Goal: Transaction & Acquisition: Purchase product/service

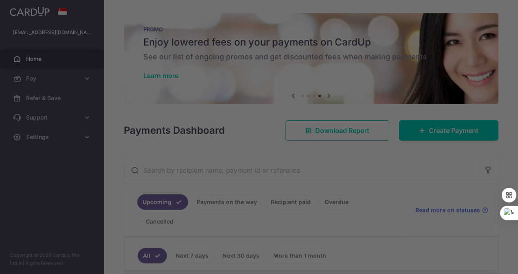
select select "English"
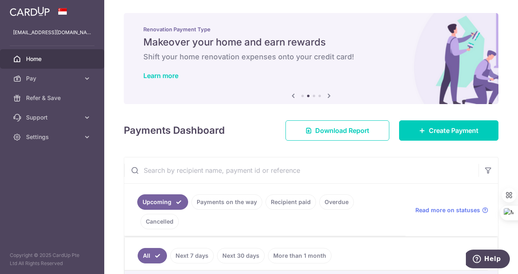
scroll to position [81, 0]
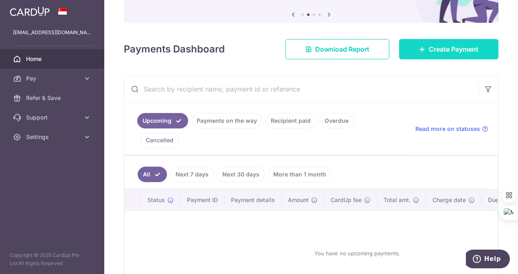
click at [434, 52] on span "Create Payment" at bounding box center [454, 49] width 50 height 10
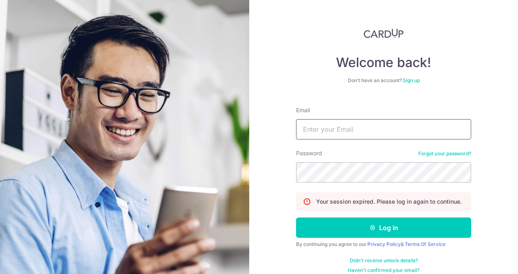
type input "[EMAIL_ADDRESS][DOMAIN_NAME]"
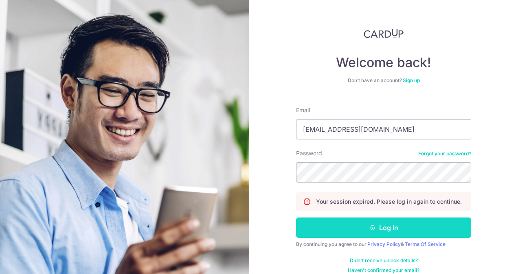
click at [374, 227] on button "Log in" at bounding box center [383, 228] width 175 height 20
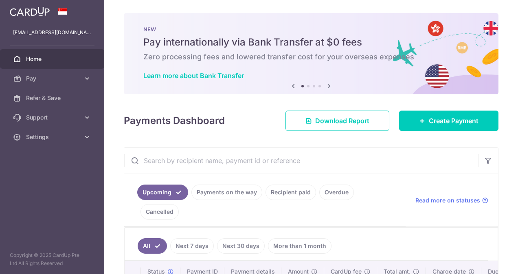
select select "English"
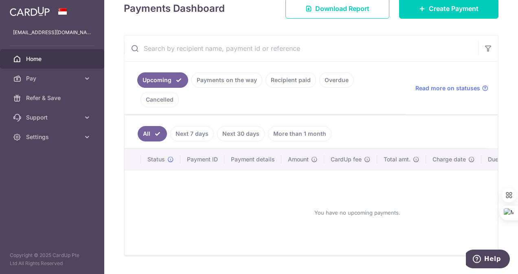
scroll to position [41, 0]
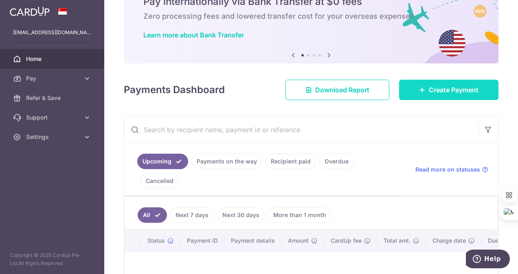
click at [432, 94] on span "Create Payment" at bounding box center [454, 90] width 50 height 10
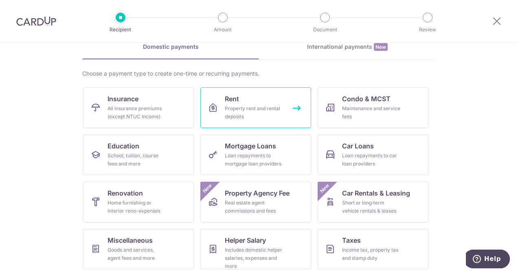
scroll to position [81, 0]
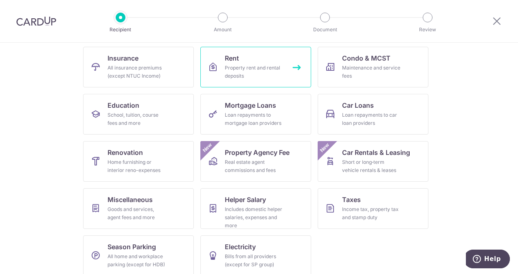
click at [245, 72] on div "Property rent and rental deposits" at bounding box center [254, 72] width 59 height 16
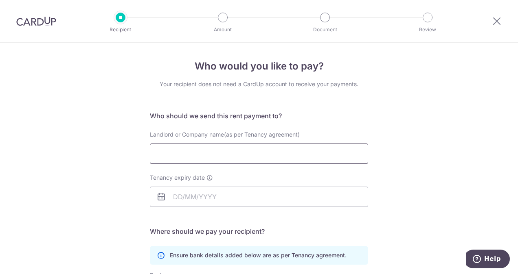
click at [248, 149] on input "Landlord or Company name(as per Tenancy agreement)" at bounding box center [259, 154] width 218 height 20
select select "English"
type input "Tay Kok Seng"
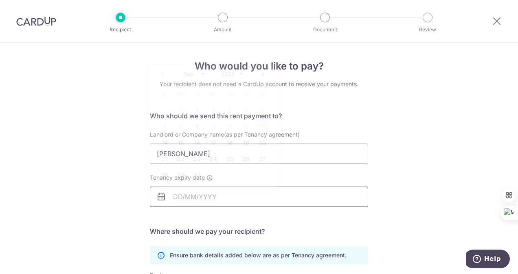
click at [243, 195] on input "Tenancy expiry date" at bounding box center [259, 197] width 218 height 20
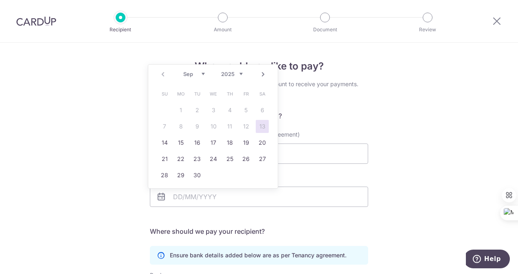
click at [262, 78] on link "Next" at bounding box center [263, 75] width 10 height 10
click at [242, 159] on link "26" at bounding box center [245, 159] width 13 height 13
type input "26/12/2025"
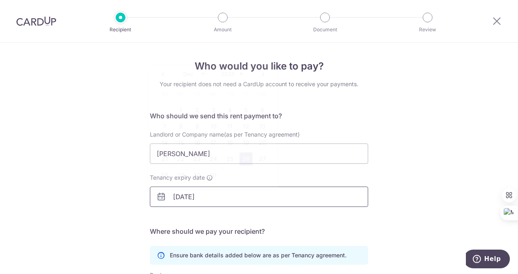
click at [286, 205] on input "26/12/2025" at bounding box center [259, 197] width 218 height 20
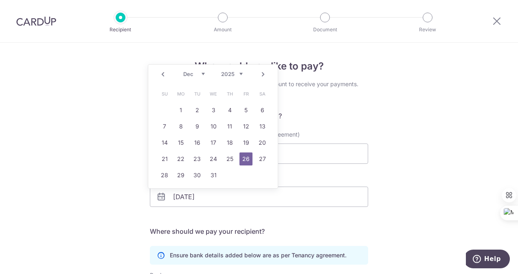
click at [296, 208] on div "Tenancy expiry date 26/12/2025" at bounding box center [259, 195] width 228 height 43
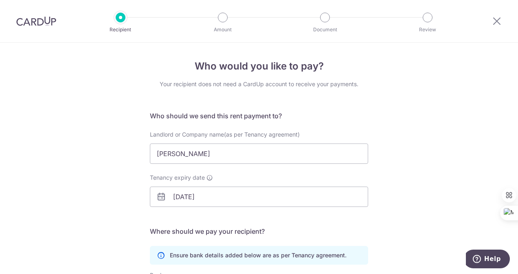
scroll to position [122, 0]
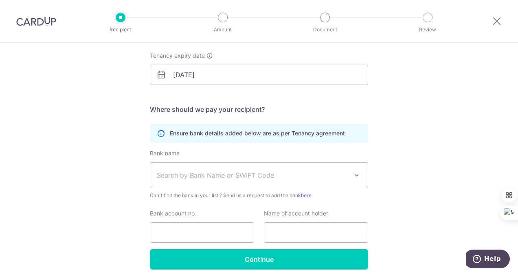
click at [324, 179] on span "Search by Bank Name or SWIFT Code" at bounding box center [252, 176] width 191 height 10
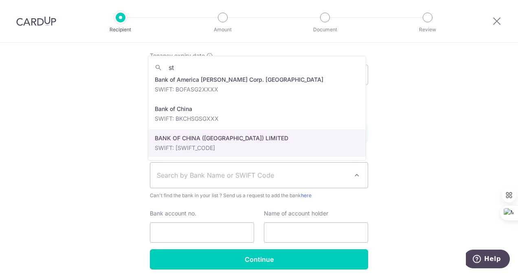
scroll to position [0, 0]
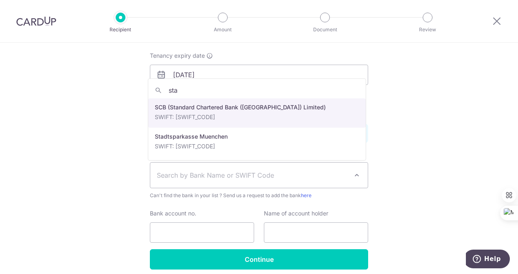
type input "sta"
select select "14"
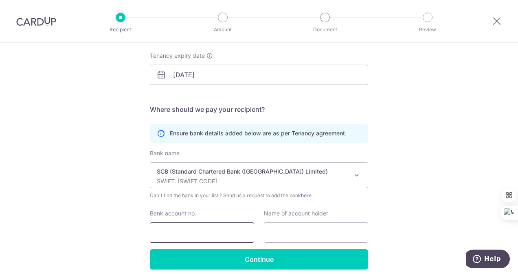
click at [228, 236] on input "Bank account no." at bounding box center [202, 233] width 104 height 20
click at [190, 232] on input "Bank account no." at bounding box center [202, 233] width 104 height 20
type input "0108505804"
type textarea "0"
click at [179, 234] on input "0108505804" at bounding box center [202, 233] width 104 height 20
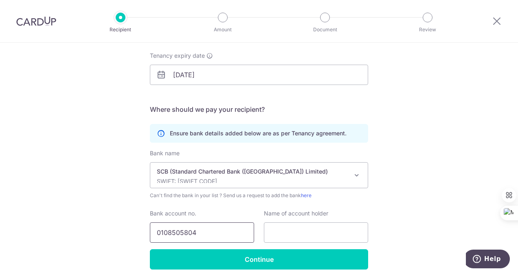
click at [195, 232] on input "0108505804" at bounding box center [202, 233] width 104 height 20
type input "0108505804"
click at [285, 232] on input "text" at bounding box center [316, 233] width 104 height 20
type input "Tay Kok Seng & Ng Boon Eng"
click at [404, 217] on div "Who would you like to pay? Your recipient does not need a CardUp account to rec…" at bounding box center [259, 114] width 518 height 387
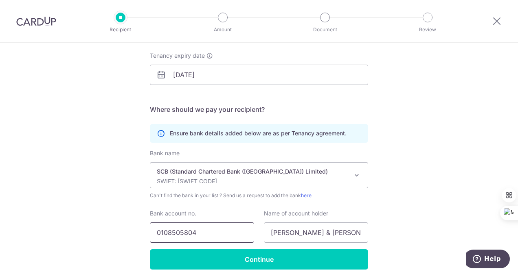
drag, startPoint x: 161, startPoint y: 233, endPoint x: 179, endPoint y: 233, distance: 18.3
click at [179, 233] on input "0108505804" at bounding box center [202, 233] width 104 height 20
click at [192, 232] on input "0108505804" at bounding box center [202, 233] width 104 height 20
click at [375, 225] on div "Who would you like to pay? Your recipient does not need a CardUp account to rec…" at bounding box center [259, 114] width 518 height 387
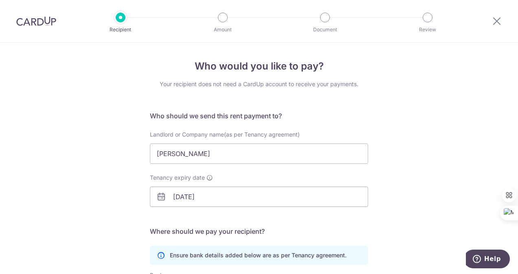
scroll to position [122, 0]
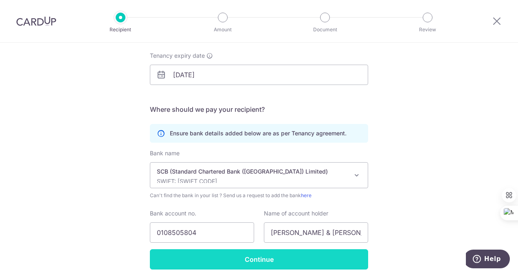
click at [296, 258] on input "Continue" at bounding box center [259, 259] width 218 height 20
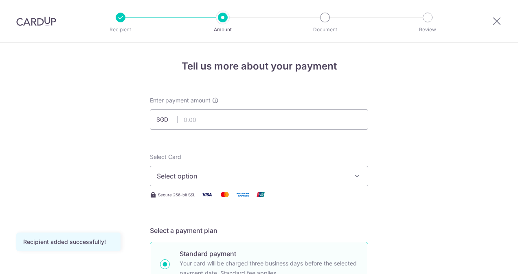
select select "English"
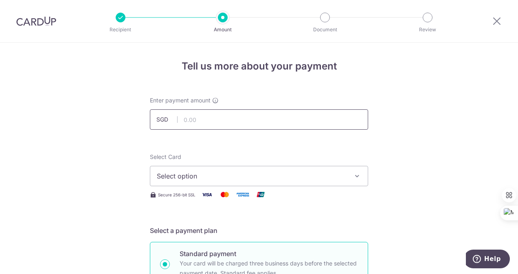
click at [199, 122] on input "text" at bounding box center [259, 119] width 218 height 20
type input "4,100.00"
click at [274, 177] on span "Select option" at bounding box center [252, 176] width 190 height 10
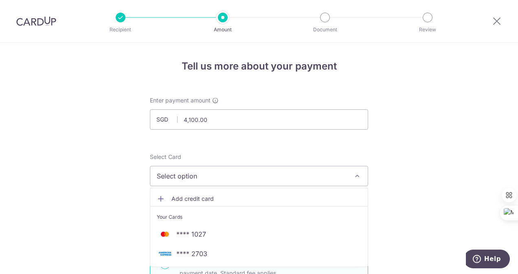
scroll to position [41, 0]
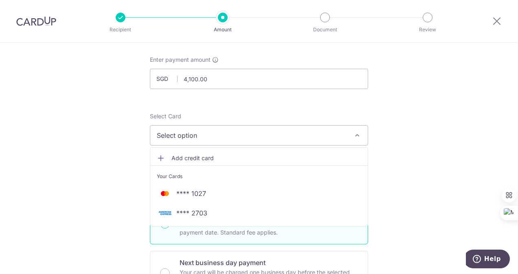
click at [192, 157] on span "Add credit card" at bounding box center [266, 158] width 190 height 8
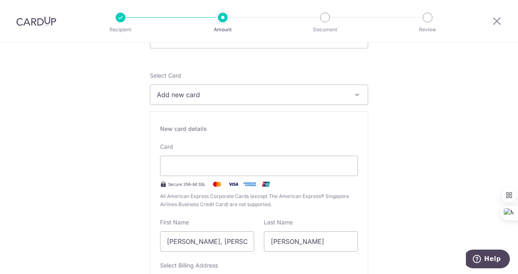
scroll to position [122, 0]
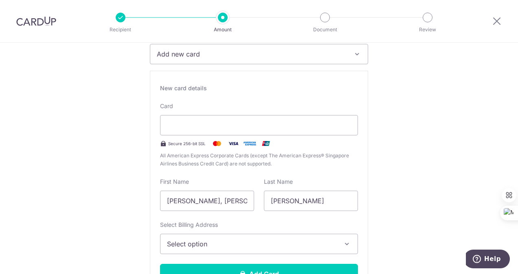
click at [290, 59] on button "Add new card" at bounding box center [259, 54] width 218 height 20
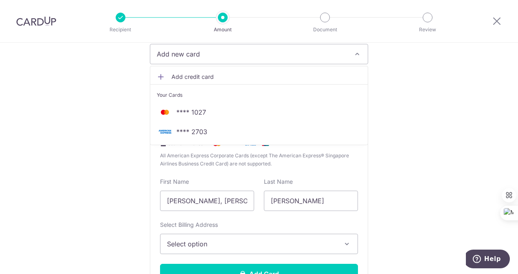
click at [175, 79] on span "Add credit card" at bounding box center [266, 77] width 190 height 8
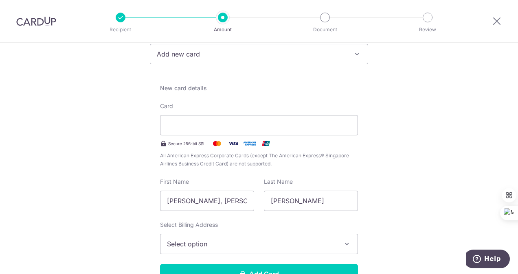
scroll to position [163, 0]
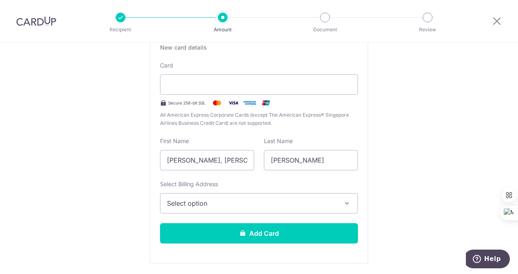
click at [260, 203] on span "Select option" at bounding box center [251, 204] width 169 height 10
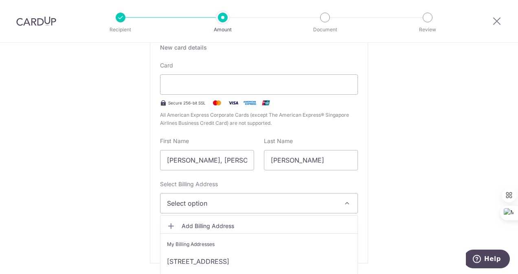
scroll to position [203, 0]
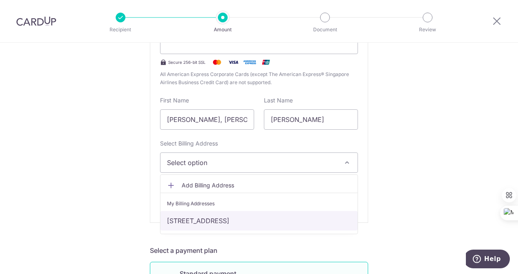
click at [260, 219] on link "510 Changi Road, Singapore, Singapore-419911" at bounding box center [258, 221] width 197 height 20
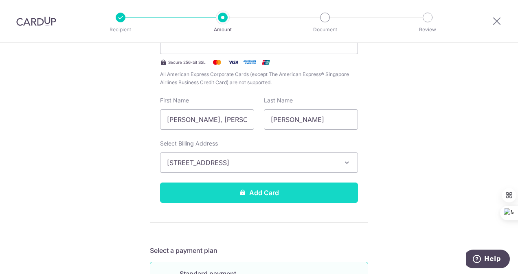
click at [322, 197] on button "Add Card" at bounding box center [259, 193] width 198 height 20
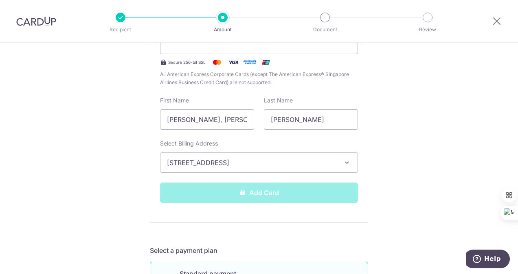
scroll to position [244, 0]
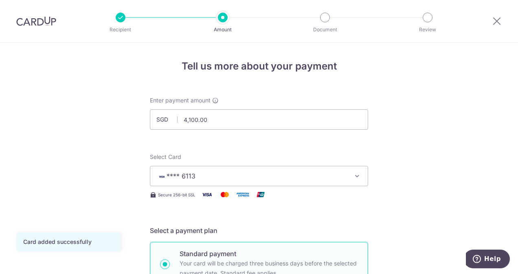
select select "English"
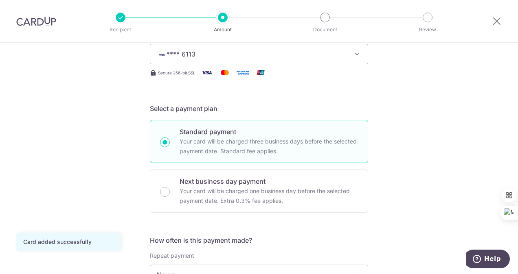
scroll to position [203, 0]
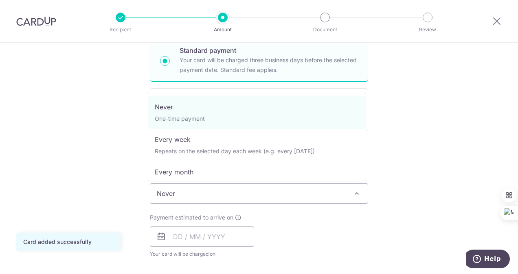
click at [342, 188] on span "Never" at bounding box center [258, 194] width 217 height 20
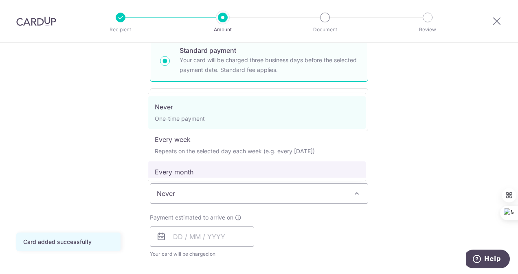
select select "3"
type input "26/12/2025"
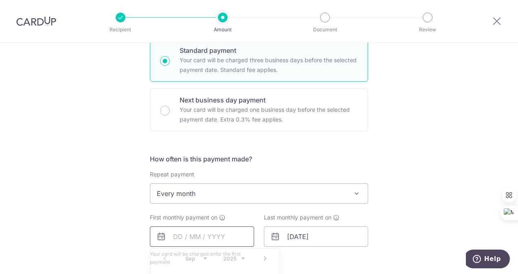
click at [199, 234] on input "text" at bounding box center [202, 237] width 104 height 20
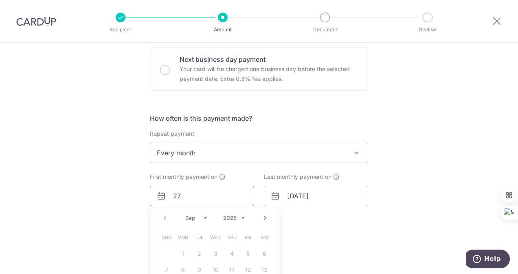
scroll to position [285, 0]
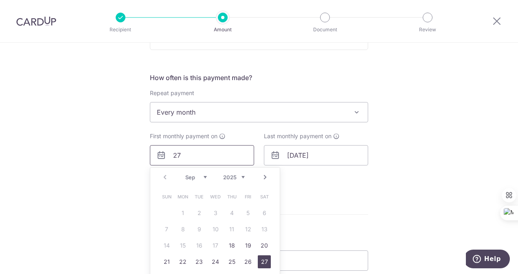
type input "27"
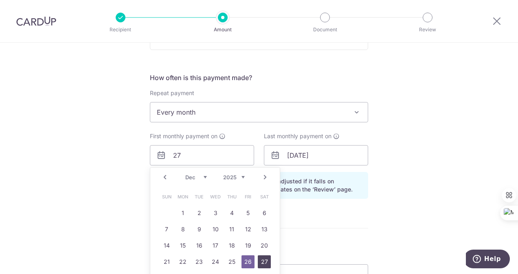
click at [258, 262] on link "27" at bounding box center [264, 262] width 13 height 13
type input "27/12/2025"
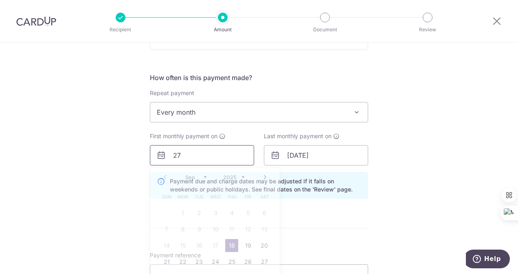
click at [189, 152] on input "27" at bounding box center [202, 155] width 104 height 20
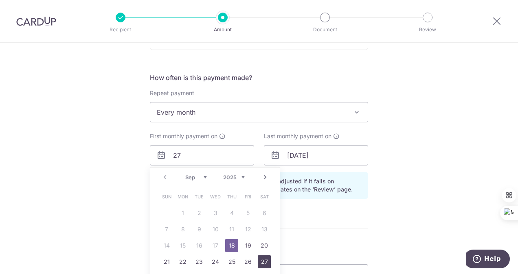
click at [261, 262] on link "27" at bounding box center [264, 262] width 13 height 13
type input "27/09/2025"
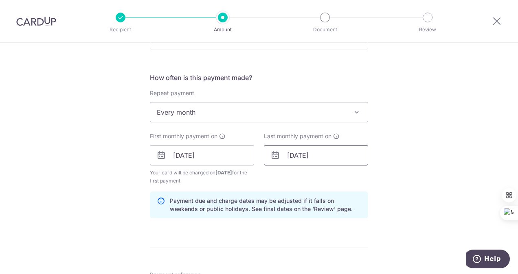
click at [300, 155] on input "27/12/2025" at bounding box center [316, 155] width 104 height 20
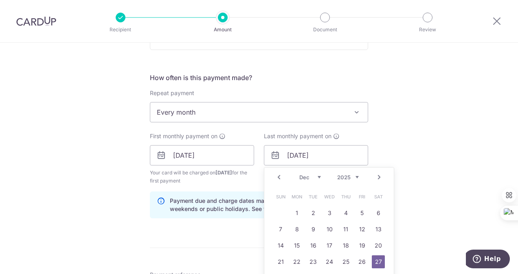
click at [277, 181] on link "Prev" at bounding box center [279, 178] width 10 height 10
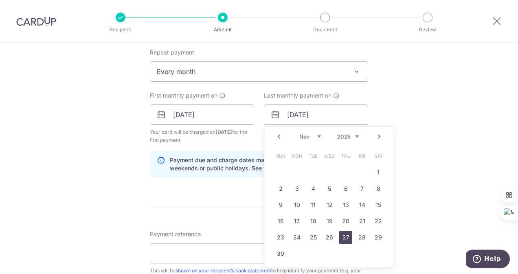
click at [344, 239] on link "27" at bounding box center [345, 237] width 13 height 13
type input "27/11/2025"
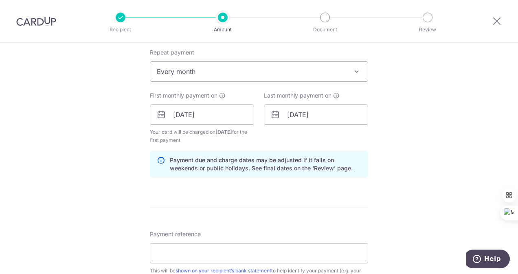
click at [447, 133] on div "Tell us more about your payment Enter payment amount SGD 4,100.00 4100.00 Card …" at bounding box center [259, 106] width 518 height 778
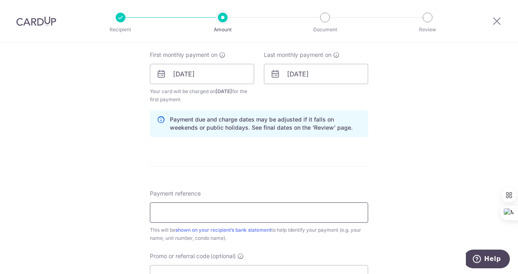
click at [258, 214] on input "Payment reference" at bounding box center [259, 213] width 218 height 20
click at [199, 218] on input "Payment reference" at bounding box center [259, 213] width 218 height 20
type input "Rental for 03-19 Tanamera Crest"
click at [405, 190] on div "Tell us more about your payment Enter payment amount SGD 4,100.00 4100.00 Card …" at bounding box center [259, 65] width 518 height 778
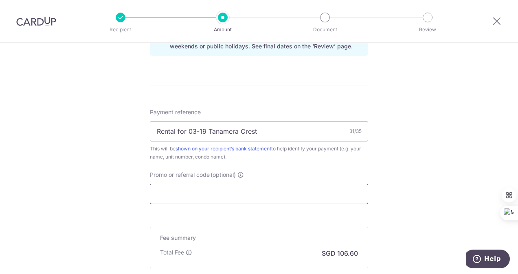
click at [281, 198] on input "Promo or referral code (optional)" at bounding box center [259, 194] width 218 height 20
paste input "3HOME25R"
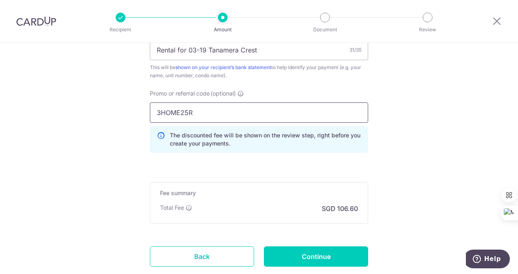
scroll to position [570, 0]
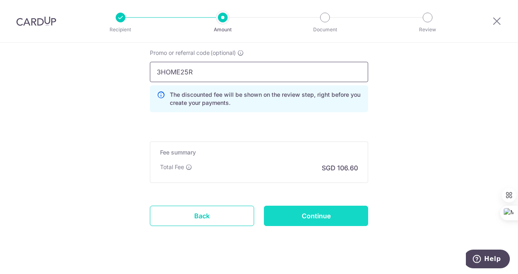
type input "3HOME25R"
click at [321, 215] on input "Continue" at bounding box center [316, 216] width 104 height 20
type input "Create Schedule"
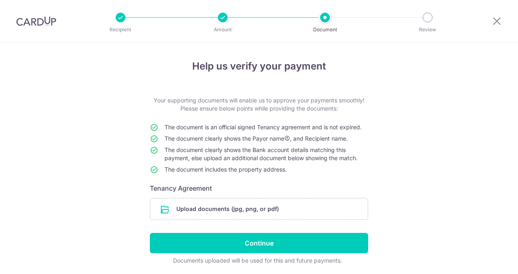
select select "English"
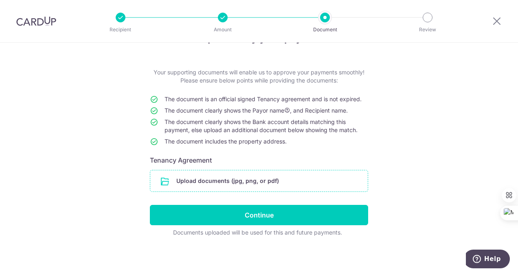
click at [282, 185] on input "file" at bounding box center [258, 181] width 217 height 21
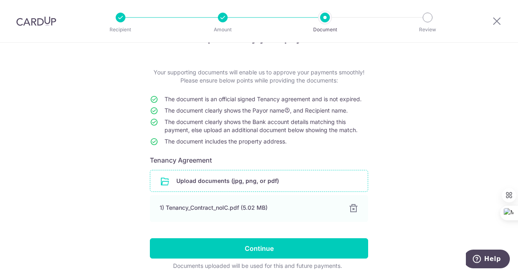
scroll to position [61, 0]
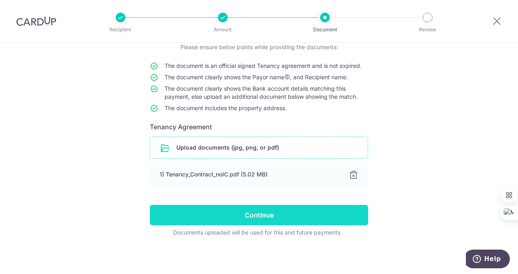
click at [309, 214] on input "Continue" at bounding box center [259, 215] width 218 height 20
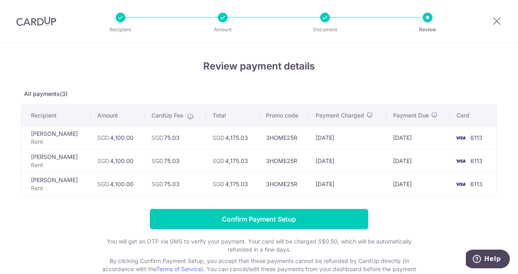
scroll to position [1, 0]
select select "English"
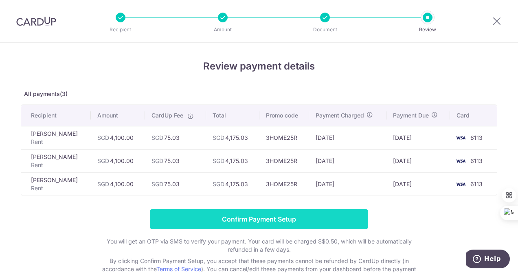
click at [286, 219] on input "Confirm Payment Setup" at bounding box center [259, 219] width 218 height 20
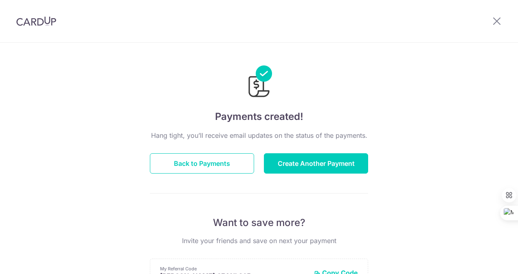
select select "English"
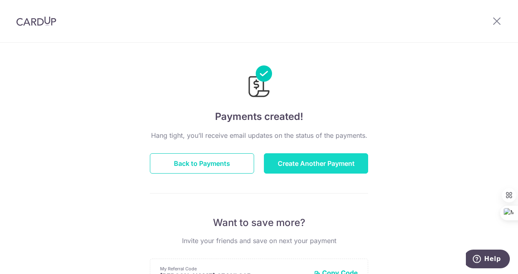
click at [342, 166] on button "Create Another Payment" at bounding box center [316, 163] width 104 height 20
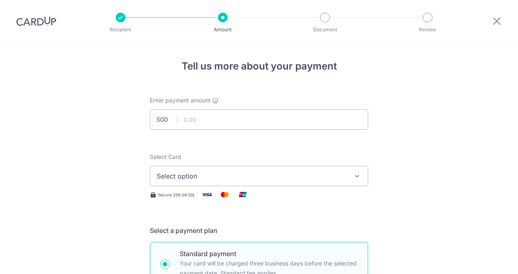
select select "English"
click at [196, 119] on input "text" at bounding box center [259, 119] width 218 height 20
type input "50,000.00"
click at [259, 175] on span "Select option" at bounding box center [252, 176] width 190 height 10
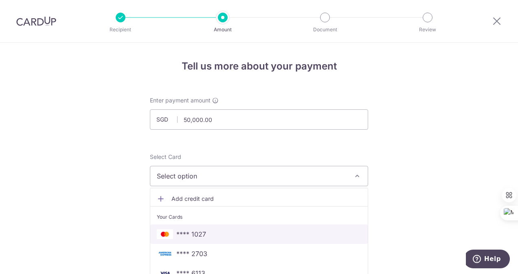
scroll to position [41, 0]
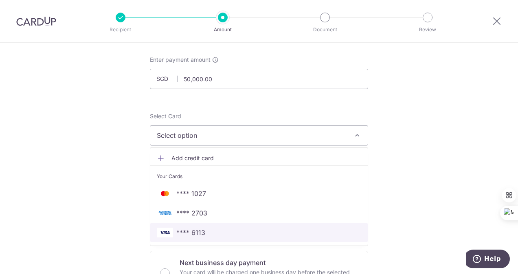
click at [203, 239] on link "**** 6113" at bounding box center [258, 233] width 217 height 20
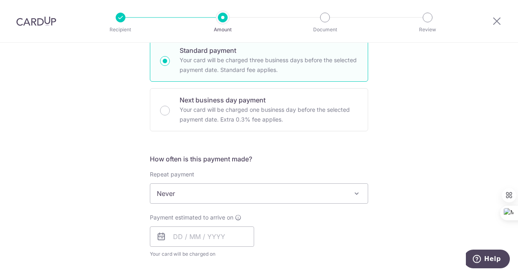
scroll to position [244, 0]
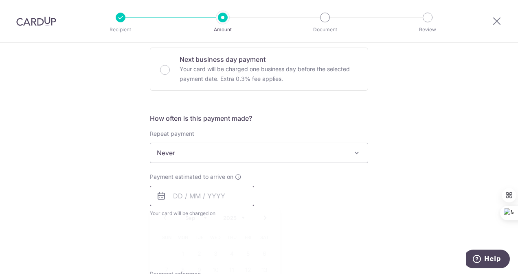
click at [226, 198] on input "text" at bounding box center [202, 196] width 104 height 20
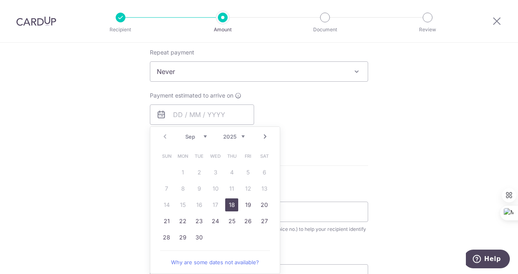
click at [227, 203] on link "18" at bounding box center [231, 205] width 13 height 13
type input "[DATE]"
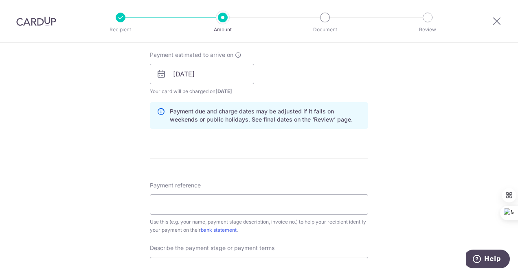
scroll to position [407, 0]
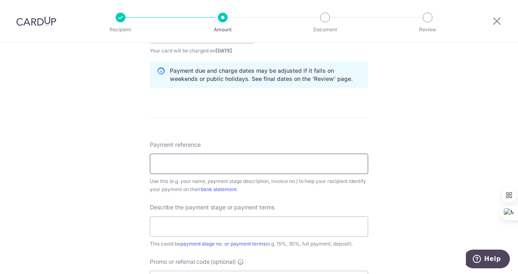
click at [280, 162] on input "Payment reference" at bounding box center [259, 164] width 218 height 20
click at [222, 160] on input "Payment reference" at bounding box center [259, 164] width 218 height 20
paste input "25% Upon Commencement of Works"
click at [158, 161] on input "25% Upon Commencement of Works" at bounding box center [259, 164] width 218 height 20
click at [151, 162] on input "25% Upon Commencement of Works" at bounding box center [259, 164] width 218 height 20
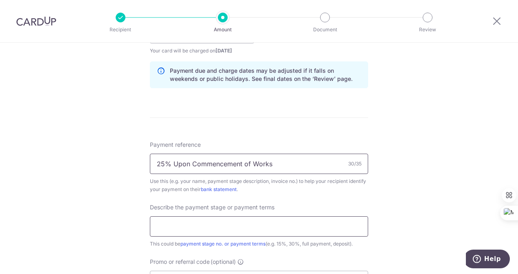
type input "25% Upon Commencement of Works"
drag, startPoint x: 180, startPoint y: 223, endPoint x: 184, endPoint y: 220, distance: 4.9
click at [181, 224] on input "text" at bounding box center [259, 227] width 218 height 20
paste input "25% Upon Commencement of Works"
type input "25% Upon Commencement of Works"
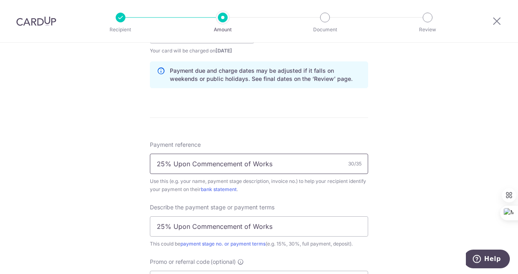
click at [279, 160] on input "25% Upon Commencement of Works" at bounding box center [259, 164] width 218 height 20
drag, startPoint x: 279, startPoint y: 160, endPoint x: 92, endPoint y: 158, distance: 186.8
click at [92, 158] on div "Tell us more about your payment Enter payment amount SGD 50,000.00 50000.00 Sel…" at bounding box center [259, 48] width 518 height 824
click at [168, 164] on input "Payment reference" at bounding box center [259, 164] width 218 height 20
paste input "IH/INV/510CR/002R"
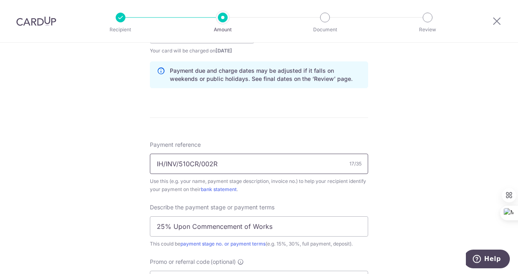
type input "IH/INV/510CR/002R"
click at [378, 120] on div "Tell us more about your payment Enter payment amount SGD 50,000.00 50000.00 Sel…" at bounding box center [259, 48] width 518 height 824
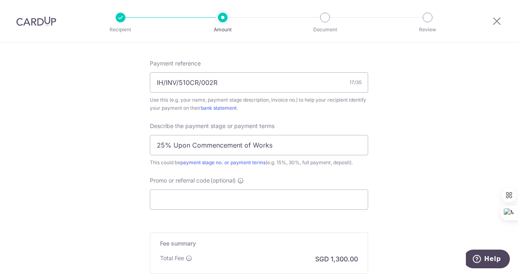
scroll to position [529, 0]
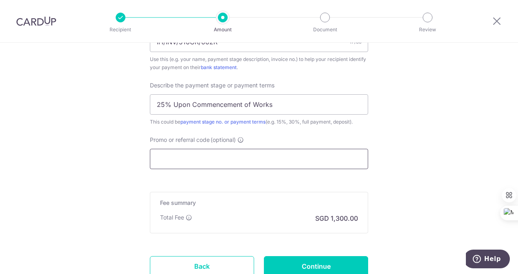
click at [331, 157] on input "Promo or referral code (optional)" at bounding box center [259, 159] width 218 height 20
paste input "RENO25ONE"
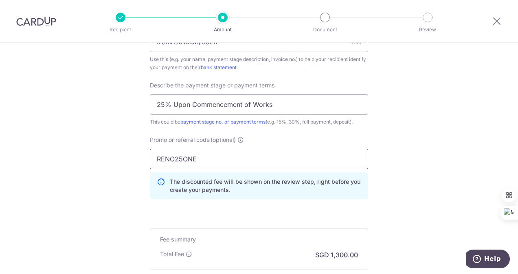
scroll to position [610, 0]
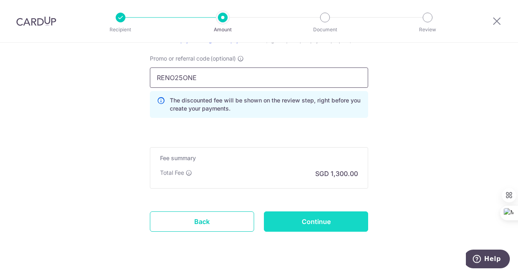
type input "RENO25ONE"
click at [321, 223] on input "Continue" at bounding box center [316, 222] width 104 height 20
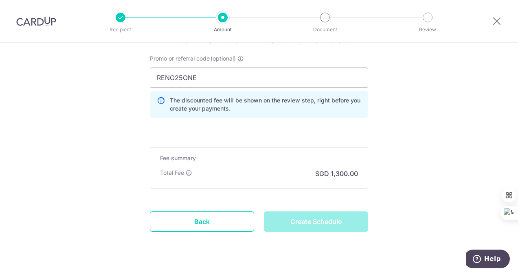
type input "Create Schedule"
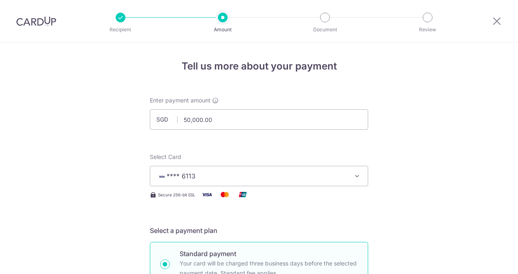
scroll to position [540, 0]
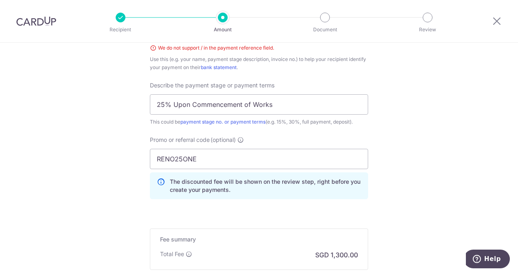
select select "English"
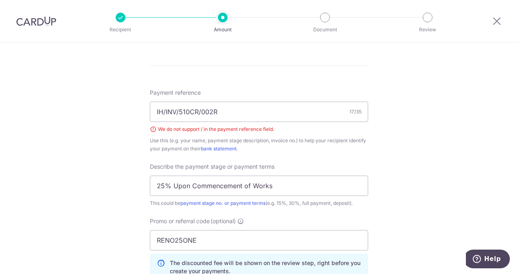
scroll to position [76, 0]
click at [199, 111] on input "IH/INV/510CR/002R" at bounding box center [259, 112] width 218 height 20
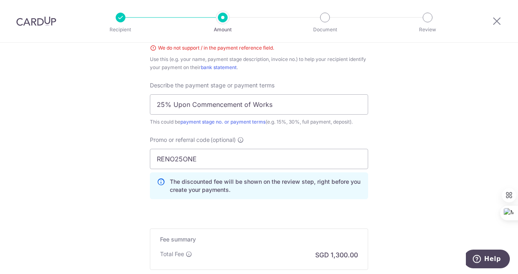
scroll to position [622, 0]
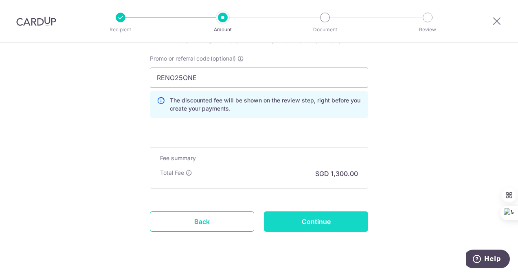
type input "IHINV510CR002R"
click at [330, 221] on input "Continue" at bounding box center [316, 222] width 104 height 20
type input "Create Schedule"
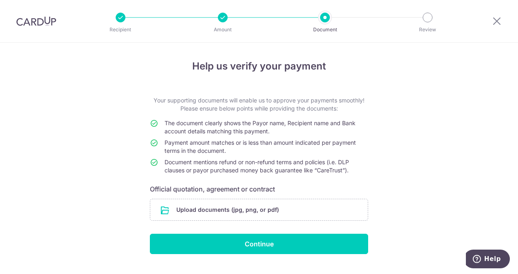
select select "English"
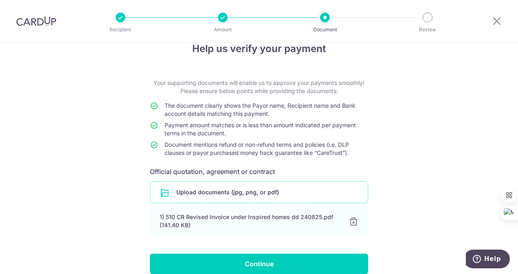
scroll to position [55, 0]
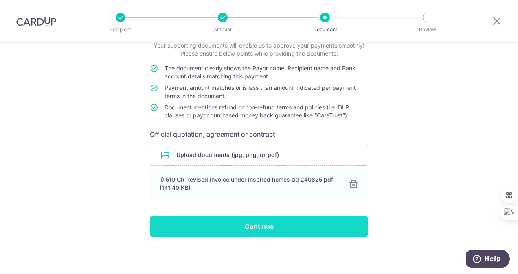
click at [316, 230] on input "Continue" at bounding box center [259, 227] width 218 height 20
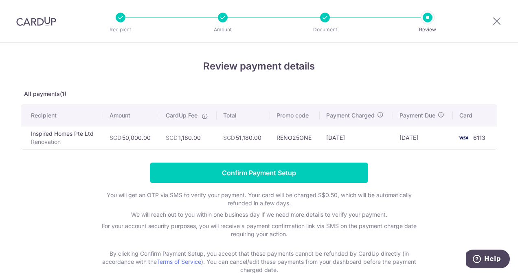
select select "English"
click at [326, 19] on div at bounding box center [325, 18] width 10 height 10
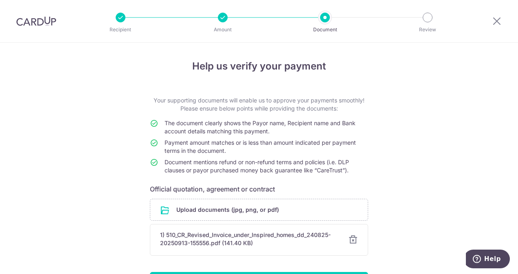
scroll to position [55, 0]
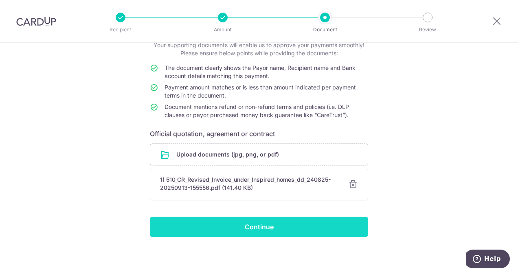
select select "English"
click at [290, 227] on input "Continue" at bounding box center [259, 227] width 218 height 20
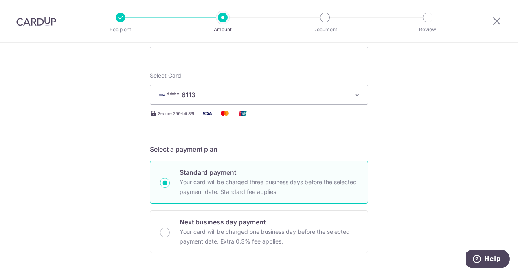
scroll to position [163, 0]
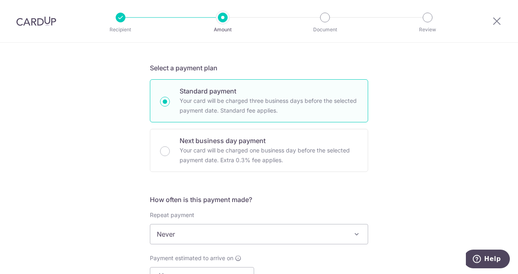
select select "English"
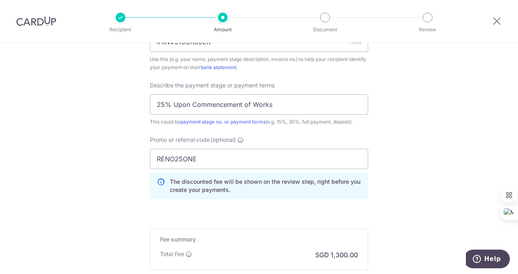
scroll to position [570, 0]
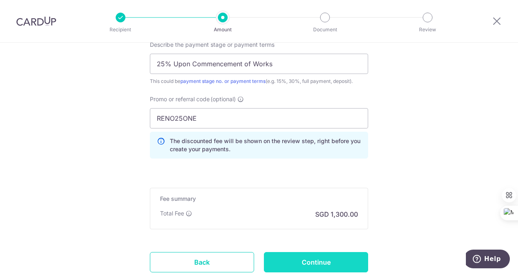
click at [320, 263] on input "Continue" at bounding box center [316, 262] width 104 height 20
type input "Update Schedule"
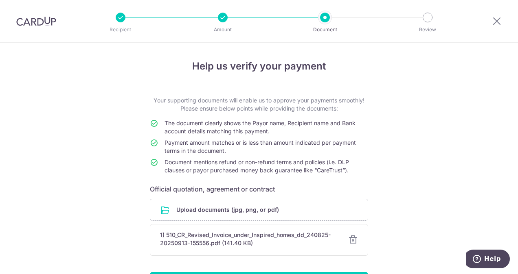
scroll to position [55, 0]
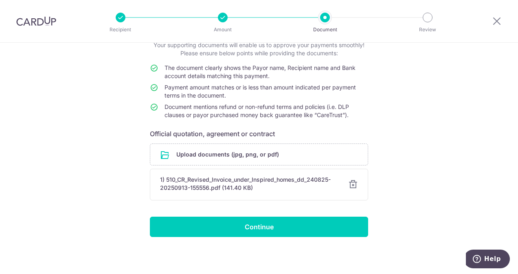
select select "English"
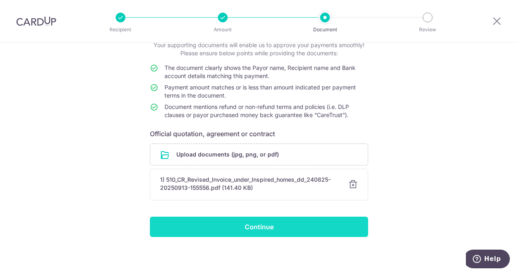
scroll to position [1, 0]
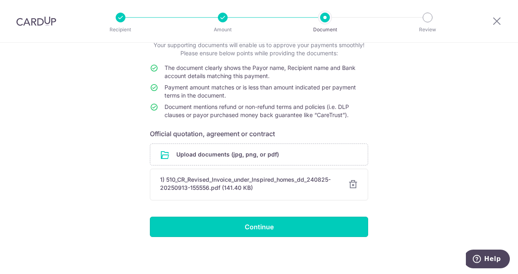
click at [266, 225] on input "Continue" at bounding box center [259, 227] width 218 height 20
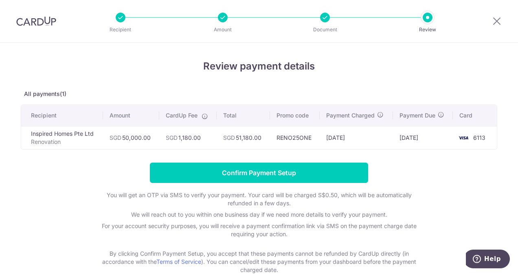
select select "English"
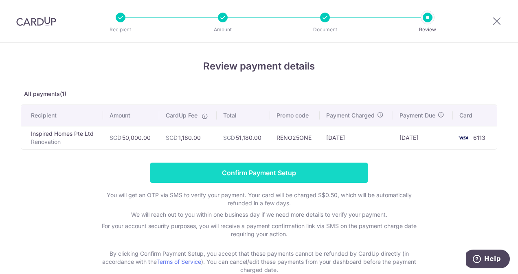
scroll to position [76, 0]
click at [308, 171] on input "Confirm Payment Setup" at bounding box center [259, 173] width 218 height 20
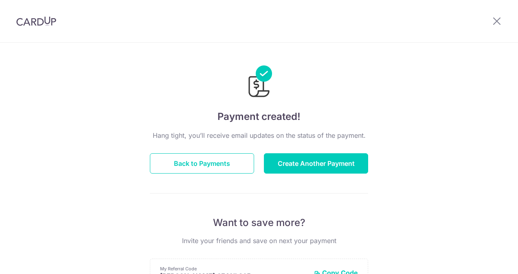
select select "English"
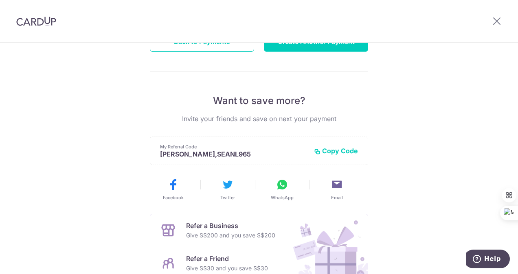
scroll to position [41, 0]
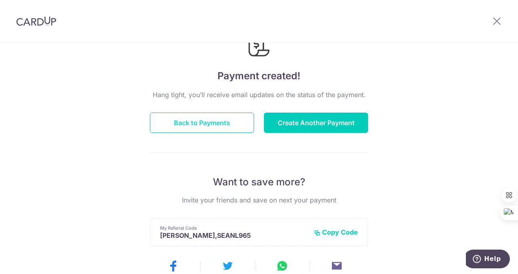
click at [219, 124] on button "Back to Payments" at bounding box center [202, 123] width 104 height 20
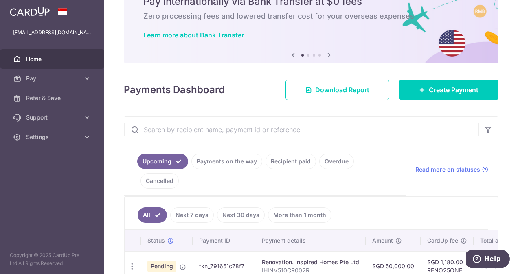
scroll to position [122, 0]
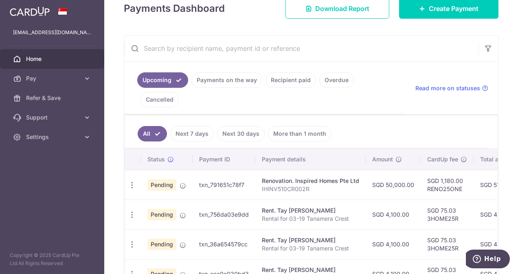
select select "English"
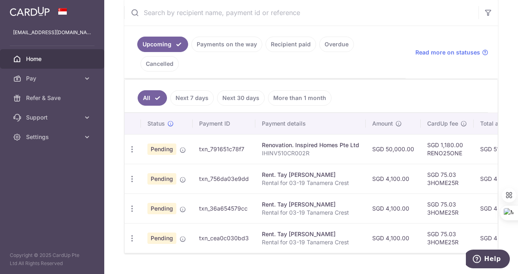
click at [305, 141] on div "Renovation. Inspired Homes Pte Ltd" at bounding box center [310, 145] width 97 height 8
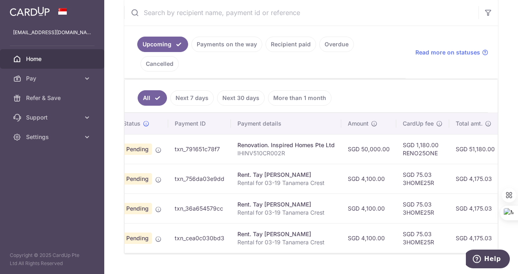
scroll to position [0, 22]
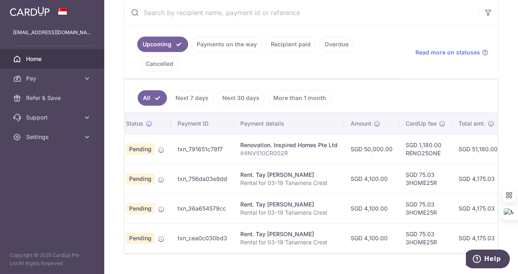
click at [234, 47] on link "Payments on the way" at bounding box center [226, 44] width 71 height 15
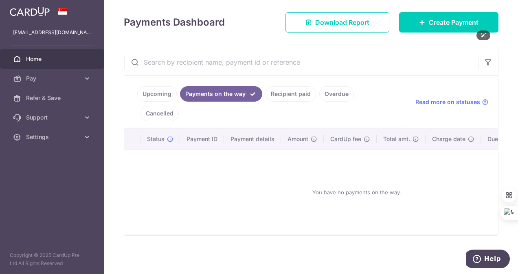
scroll to position [91, 0]
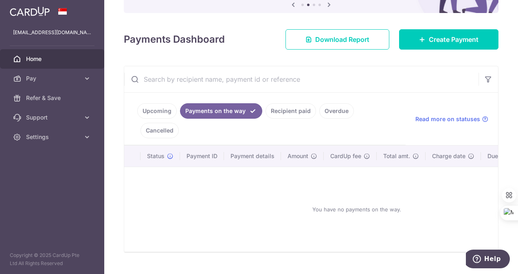
click at [162, 110] on link "Upcoming" at bounding box center [156, 110] width 39 height 15
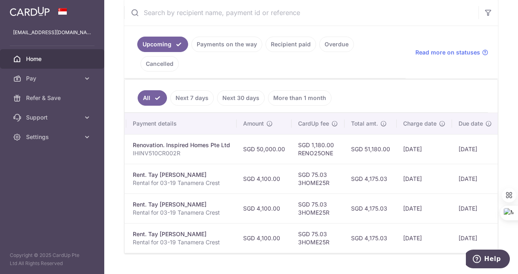
scroll to position [0, 166]
click at [294, 134] on td "SGD 1,180.00 RENO25ONE" at bounding box center [316, 149] width 53 height 30
drag, startPoint x: 296, startPoint y: 133, endPoint x: 330, endPoint y: 131, distance: 33.8
type textarea "RENO25ONE"
click at [330, 134] on td "SGD 1,180.00 RENO25ONE" at bounding box center [316, 149] width 53 height 30
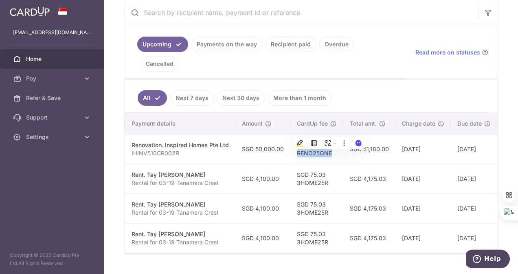
copy td "RENO25ONE"
click at [369, 80] on ul "All Next 7 days Next 30 days More than 1 month" at bounding box center [306, 96] width 363 height 33
drag, startPoint x: 253, startPoint y: 159, endPoint x: 277, endPoint y: 161, distance: 24.5
click at [277, 164] on td "SGD 4,100.00" at bounding box center [262, 179] width 55 height 30
click at [391, 80] on ul "All Next 7 days Next 30 days More than 1 month" at bounding box center [306, 96] width 363 height 33
